Goal: Task Accomplishment & Management: Manage account settings

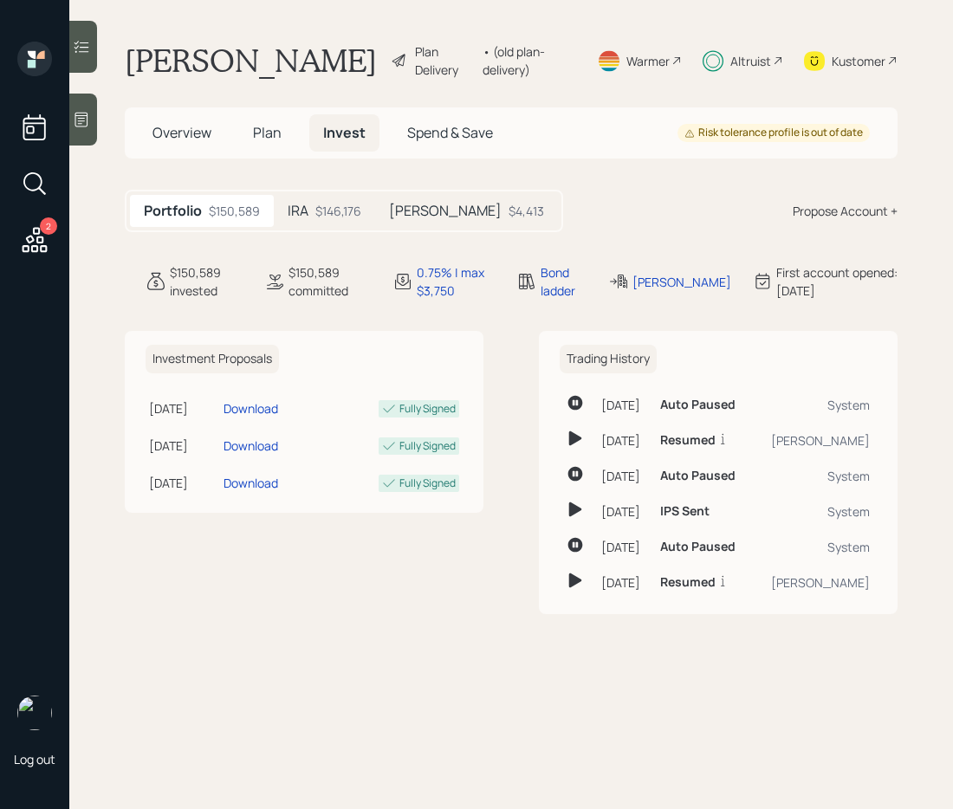
click at [195, 601] on div "Investment Proposals [DATE] [DATE] 2:24 PM EST Download Fully Signed [DATE] [DA…" at bounding box center [304, 472] width 359 height 283
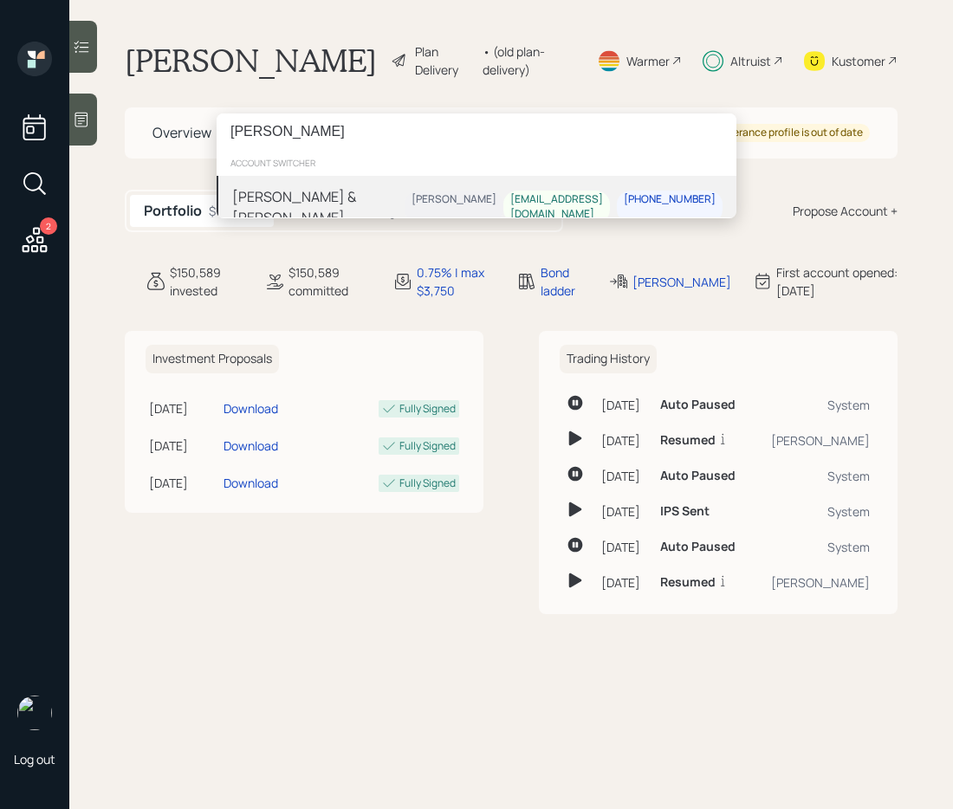
type input "[PERSON_NAME]"
